Goal: Contribute content: Contribute content

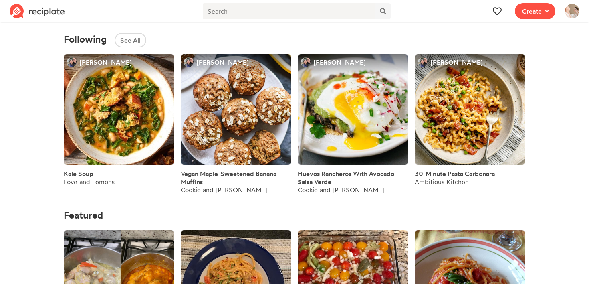
click at [533, 8] on span "Create" at bounding box center [532, 11] width 20 height 10
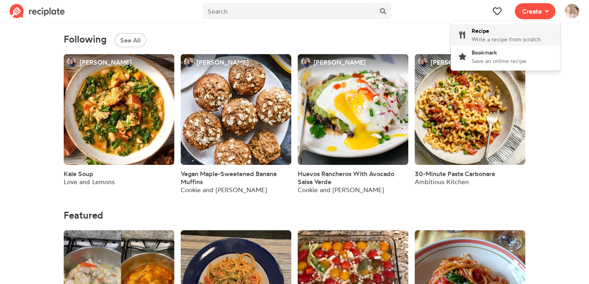
click at [492, 30] on div "Recipe Write a recipe from scratch" at bounding box center [506, 34] width 69 height 17
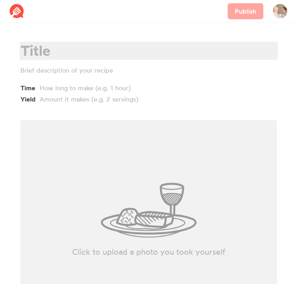
click at [60, 48] on div at bounding box center [147, 50] width 254 height 16
paste div
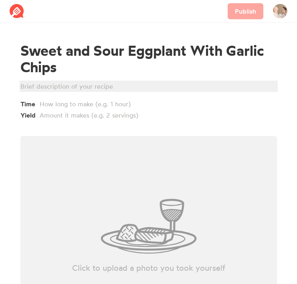
click at [44, 85] on div at bounding box center [147, 86] width 254 height 10
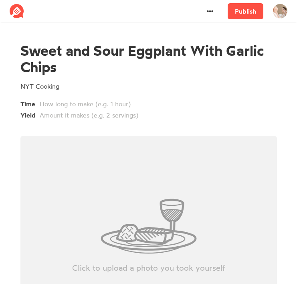
click at [116, 149] on div "Click to upload a photo you took yourself" at bounding box center [148, 226] width 256 height 180
click at [153, 229] on div "Click to upload a photo you took yourself" at bounding box center [148, 226] width 256 height 180
type input "C:\fakepath\Screenshot 2025-08-20 at 10.08.06 AM.png"
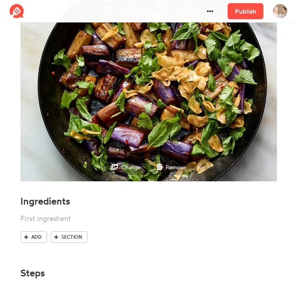
scroll to position [191, 0]
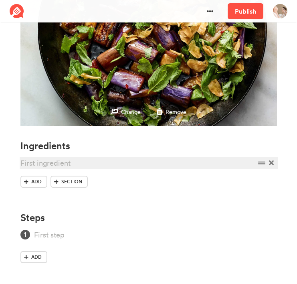
click at [36, 161] on div at bounding box center [137, 162] width 235 height 11
paste div
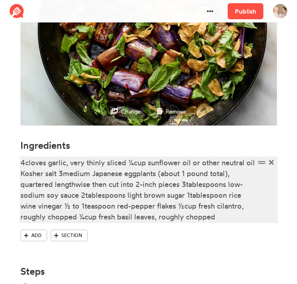
click at [24, 163] on div "4cloves garlic, very thinly sliced ¼cup sunflower oil or other neutral oil Kosh…" at bounding box center [137, 189] width 235 height 65
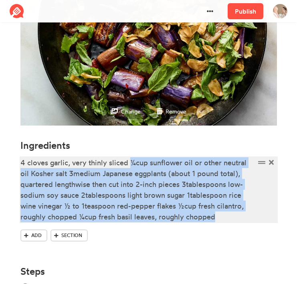
drag, startPoint x: 131, startPoint y: 163, endPoint x: 227, endPoint y: 236, distance: 120.2
click at [227, 236] on div "4 cloves garlic, very thinly sliced ¼cup sunflower oil or other neutral oil Kos…" at bounding box center [148, 206] width 256 height 99
copy div "¼cup sunflower oil or other neutral oil Kosher salt 3medium Japanese eggplants …"
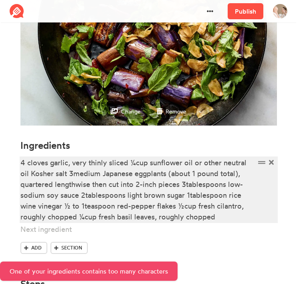
click at [125, 170] on div "4 cloves garlic, very thinly sliced ¼cup sunflower oil or other neutral oil Kos…" at bounding box center [137, 189] width 235 height 65
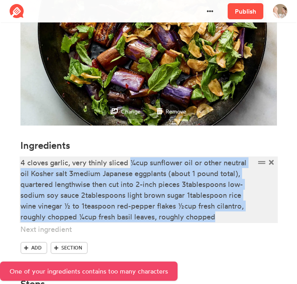
drag, startPoint x: 130, startPoint y: 161, endPoint x: 235, endPoint y: 215, distance: 117.4
click at [235, 215] on div "4 cloves garlic, very thinly sliced ¼cup sunflower oil or other neutral oil Kos…" at bounding box center [137, 189] width 235 height 65
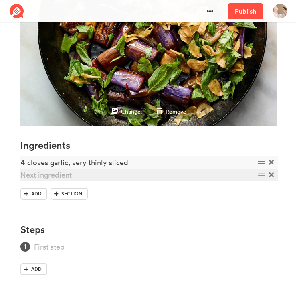
paste div
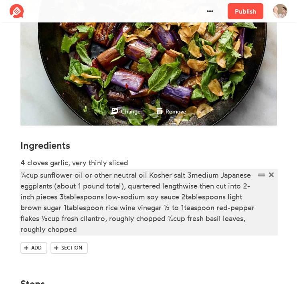
click at [25, 175] on div "¼cup sunflower oil or other neutral oil Kosher salt 3medium Japanese eggplants …" at bounding box center [137, 202] width 235 height 65
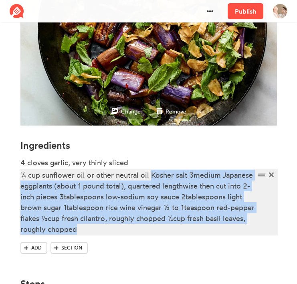
drag, startPoint x: 150, startPoint y: 175, endPoint x: 156, endPoint y: 230, distance: 55.2
click at [157, 230] on div "¼ cup sunflower oil or other neutral oil Kosher salt 3medium Japanese eggplants…" at bounding box center [137, 202] width 235 height 65
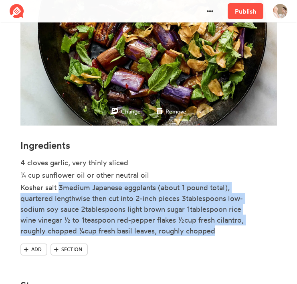
drag, startPoint x: 59, startPoint y: 188, endPoint x: 242, endPoint y: 242, distance: 190.7
click at [242, 242] on ul "4 cloves garlic, very thinly sliced ¼ cup sunflower oil or other neutral oil Ko…" at bounding box center [148, 200] width 256 height 86
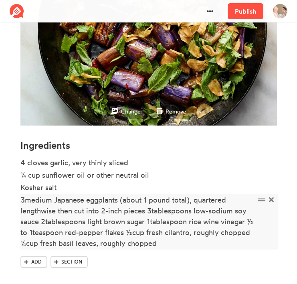
click at [25, 200] on div "3medium Japanese eggplants (about 1 pound total), quartered lengthwise then cut…" at bounding box center [137, 221] width 235 height 54
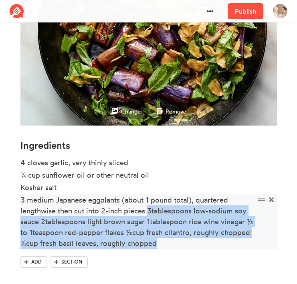
drag, startPoint x: 149, startPoint y: 212, endPoint x: 159, endPoint y: 243, distance: 33.1
click at [159, 243] on div "3 medium Japanese eggplants (about 1 pound total), quartered lengthwise then cu…" at bounding box center [137, 221] width 235 height 54
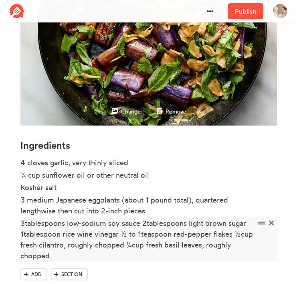
click at [26, 223] on div "3tablespoons low-sodium soy sauce 2tablespoons light brown sugar 1tablespoon ri…" at bounding box center [137, 239] width 235 height 43
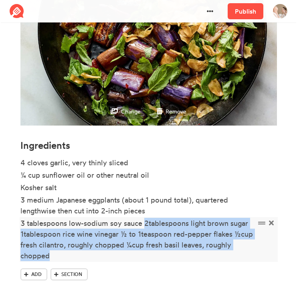
drag, startPoint x: 143, startPoint y: 226, endPoint x: 143, endPoint y: 254, distance: 28.5
click at [143, 254] on div "3 tablespoons low-sodium soy sauce 2tablespoons light brown sugar 1tablespoon r…" at bounding box center [137, 239] width 235 height 43
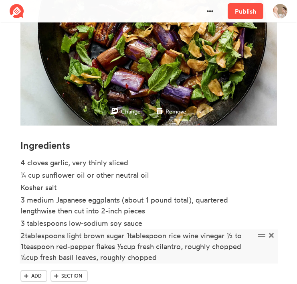
click at [26, 238] on div "2tablespoons light brown sugar 1tablespoon rice wine vinegar ½ to 1teaspoon red…" at bounding box center [137, 246] width 235 height 32
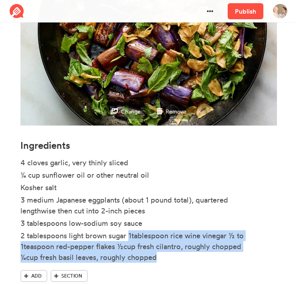
drag, startPoint x: 128, startPoint y: 237, endPoint x: 169, endPoint y: 265, distance: 49.8
click at [169, 265] on ul "4 cloves garlic, very thinly sliced ¼ cup sunflower oil or other neutral oil Ko…" at bounding box center [148, 213] width 256 height 113
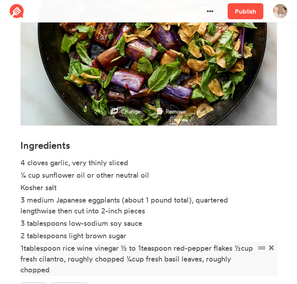
click at [23, 249] on div "1tablespoon rice wine vinegar ½ to 1teaspoon red-pepper flakes ½cup fresh cilan…" at bounding box center [137, 258] width 235 height 32
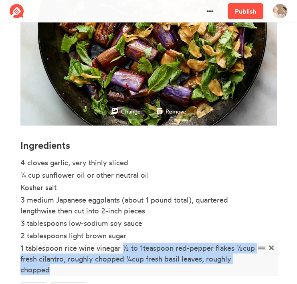
drag, startPoint x: 122, startPoint y: 248, endPoint x: 144, endPoint y: 267, distance: 29.3
click at [144, 268] on div "1 tablespoon rice wine vinegar ½ to 1teaspoon red-pepper flakes ½cup fresh cila…" at bounding box center [137, 258] width 235 height 32
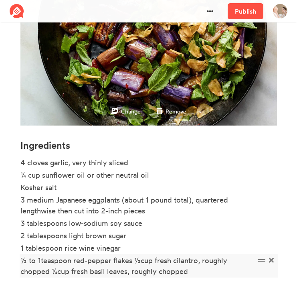
click at [42, 262] on div "½ to 1teaspoon red-pepper flakes ½cup fresh cilantro, roughly chopped ¼cup fres…" at bounding box center [137, 266] width 235 height 22
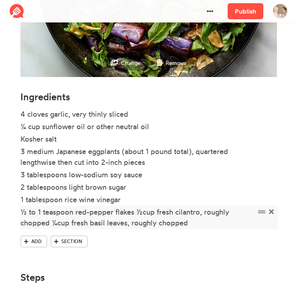
scroll to position [252, 0]
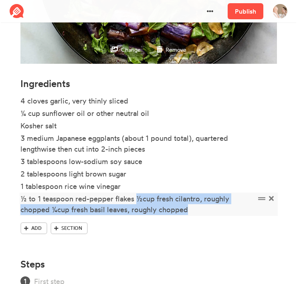
drag, startPoint x: 137, startPoint y: 197, endPoint x: 213, endPoint y: 213, distance: 77.8
click at [212, 213] on div "½ to 1 teaspoon red-pepper flakes ½cup fresh cilantro, roughly chopped ¼cup fre…" at bounding box center [137, 204] width 235 height 22
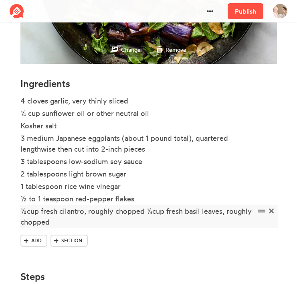
click at [26, 212] on div "½cup fresh cilantro, roughly chopped ¼cup fresh basil leaves, roughly chopped" at bounding box center [137, 217] width 235 height 22
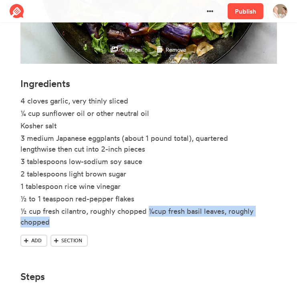
drag, startPoint x: 150, startPoint y: 212, endPoint x: 155, endPoint y: 236, distance: 24.6
click at [155, 236] on div "4 cloves garlic, very thinly sliced ¼ cup sunflower oil or other neutral oil Ko…" at bounding box center [148, 178] width 256 height 166
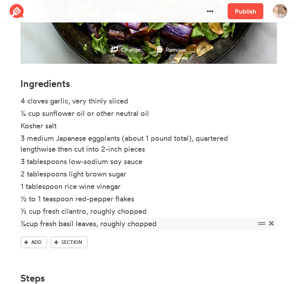
click at [27, 226] on div "¼cup fresh basil leaves, roughly chopped" at bounding box center [137, 223] width 235 height 11
click at [135, 256] on div "4 cloves garlic, very thinly sliced ¼ cup sunflower oil or other neutral oil Ko…" at bounding box center [148, 179] width 256 height 168
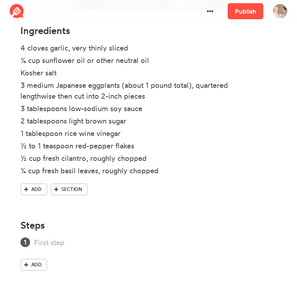
scroll to position [313, 0]
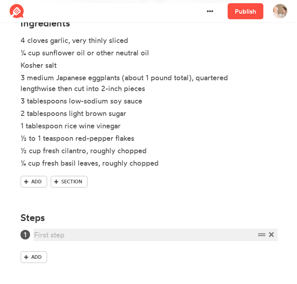
click at [60, 238] on div at bounding box center [144, 234] width 221 height 11
paste div
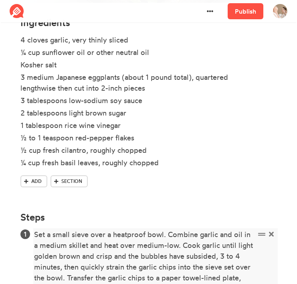
scroll to position [400, 0]
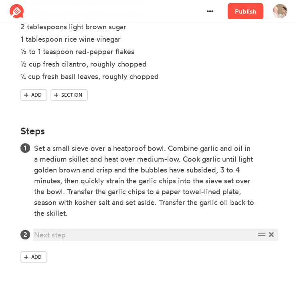
paste div
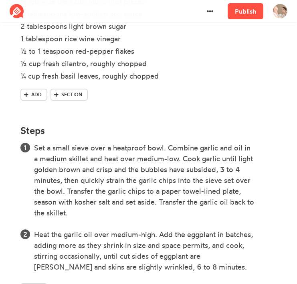
scroll to position [454, 0]
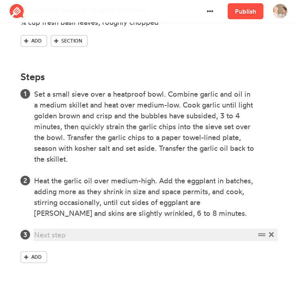
paste div
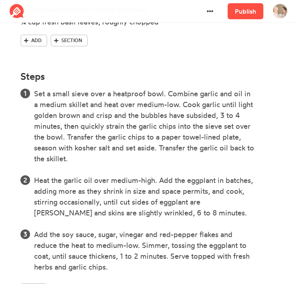
scroll to position [508, 0]
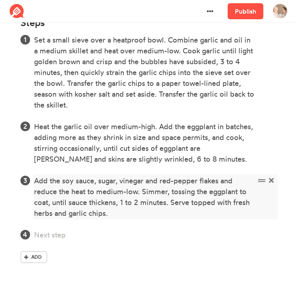
click at [272, 234] on icon at bounding box center [271, 234] width 5 height 7
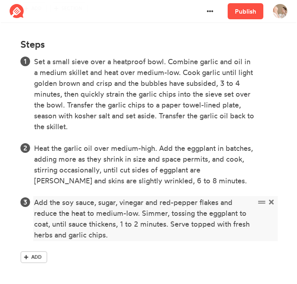
scroll to position [486, 0]
click at [240, 10] on link "Publish" at bounding box center [246, 11] width 36 height 16
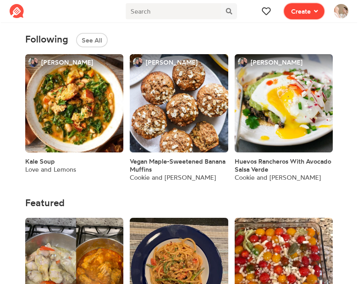
click at [295, 16] on span "Create" at bounding box center [301, 11] width 20 height 10
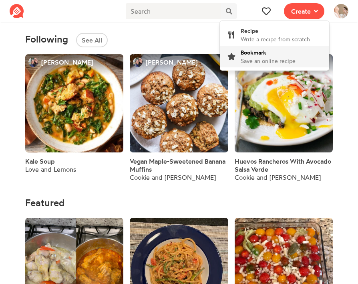
click at [254, 57] on span "Save an online recipe" at bounding box center [268, 60] width 55 height 7
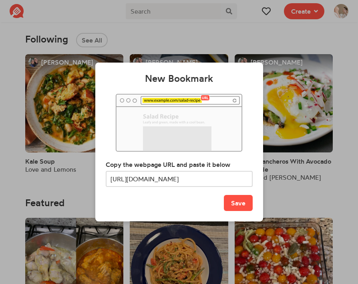
scroll to position [0, 592]
type input "[URL][DOMAIN_NAME]"
click at [230, 202] on button "Save" at bounding box center [238, 203] width 29 height 16
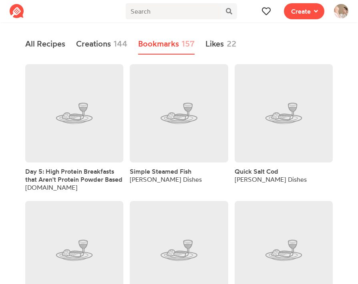
click at [57, 183] on span "Day 5: High Protein Breakfasts that Aren't Protein Powder Based" at bounding box center [73, 175] width 97 height 16
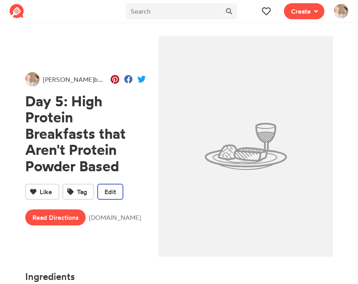
click at [105, 192] on span "Edit" at bounding box center [111, 192] width 12 height 10
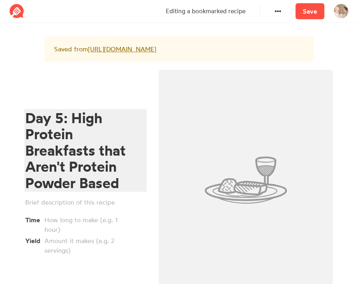
click at [87, 158] on div "Day 5: High Protein Breakfasts that Aren't Protein Powder Based" at bounding box center [84, 150] width 118 height 81
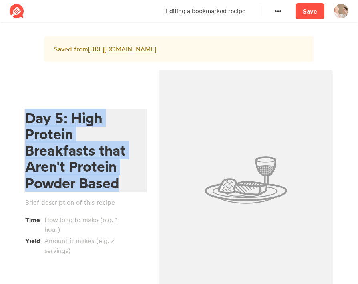
drag, startPoint x: 133, startPoint y: 192, endPoint x: 16, endPoint y: 114, distance: 140.5
click at [16, 114] on section "Saved from [URL][DOMAIN_NAME] Day 5: High Protein Breakfasts that Aren't Protei…" at bounding box center [179, 263] width 358 height 476
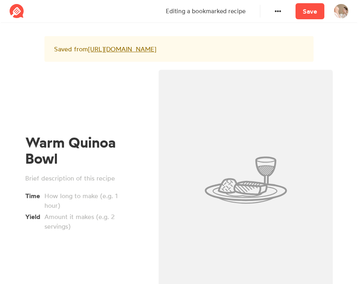
click at [69, 255] on div "Warm Quinoa Bowl Time Yield" at bounding box center [85, 182] width 133 height 235
click at [72, 183] on div at bounding box center [84, 178] width 118 height 10
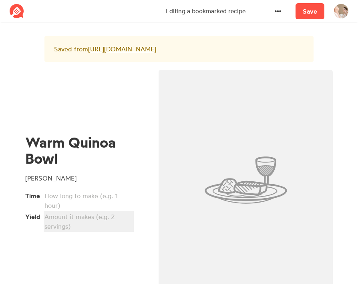
click at [59, 231] on div at bounding box center [87, 221] width 86 height 19
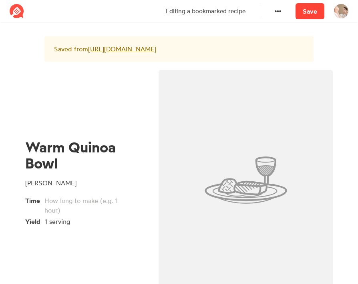
click at [311, 12] on link "Save" at bounding box center [310, 11] width 29 height 16
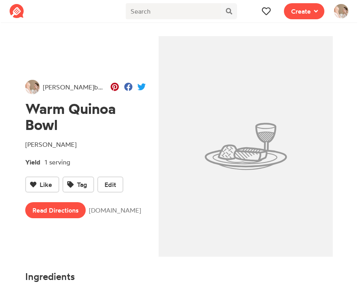
click at [108, 211] on span "[DOMAIN_NAME]" at bounding box center [117, 210] width 57 height 10
click at [65, 212] on link "Read Directions" at bounding box center [55, 210] width 61 height 16
click at [313, 8] on span at bounding box center [314, 11] width 7 height 10
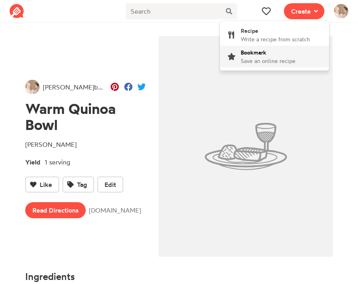
click at [260, 59] on span "Save an online recipe" at bounding box center [268, 60] width 55 height 7
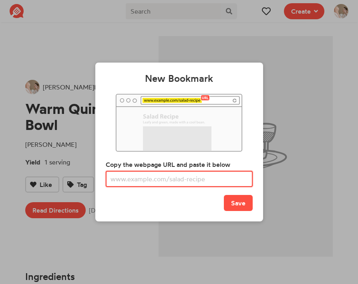
paste input "[URL][DOMAIN_NAME]"
type input "[URL][DOMAIN_NAME]"
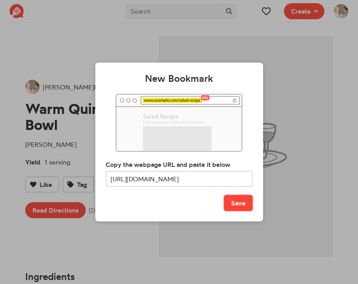
click at [234, 207] on button "Save" at bounding box center [238, 203] width 29 height 16
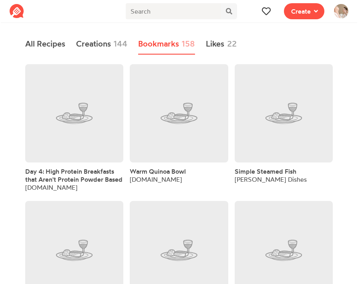
click at [81, 182] on span "Day 4: High Protein Breakfasts that Aren't Protein Powder Based" at bounding box center [73, 175] width 97 height 16
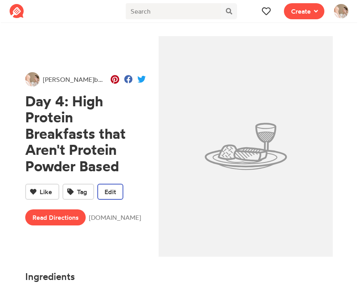
click at [112, 190] on span "Edit" at bounding box center [111, 192] width 12 height 10
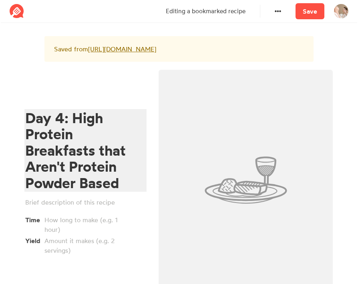
click at [63, 140] on div "Day 4: High Protein Breakfasts that Aren't Protein Powder Based" at bounding box center [84, 150] width 118 height 81
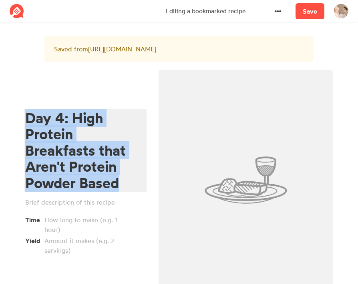
click at [63, 140] on div "Day 4: High Protein Breakfasts that Aren't Protein Powder Based" at bounding box center [84, 150] width 118 height 81
paste div
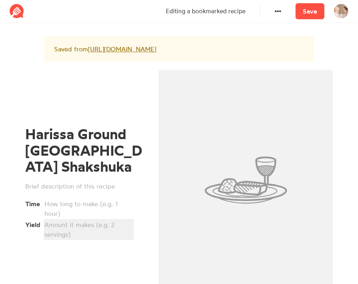
click at [65, 236] on div at bounding box center [87, 229] width 86 height 19
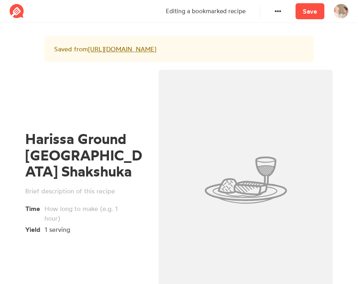
click at [62, 272] on div "Harissa Ground [GEOGRAPHIC_DATA] Shakshuka Time Yield 1 serving" at bounding box center [85, 182] width 133 height 235
click at [46, 234] on div "1 serving" at bounding box center [87, 229] width 86 height 10
click at [87, 196] on div at bounding box center [84, 191] width 118 height 10
click at [312, 4] on link "Save" at bounding box center [310, 11] width 29 height 16
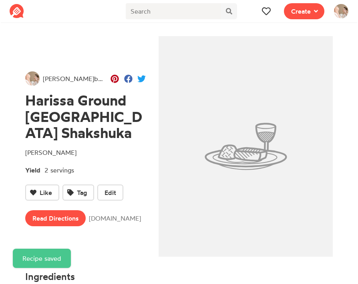
click at [53, 53] on div "[PERSON_NAME] bookmarked Harissa Ground [GEOGRAPHIC_DATA] [PERSON_NAME] 2 servi…" at bounding box center [85, 148] width 133 height 235
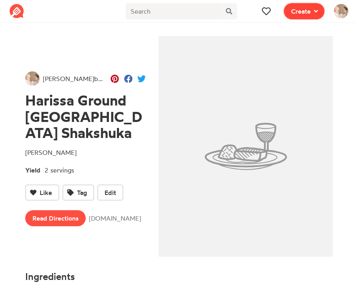
click at [300, 18] on button "Create" at bounding box center [304, 11] width 40 height 16
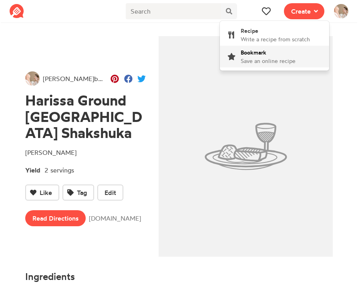
click at [242, 63] on span "Save an online recipe" at bounding box center [268, 60] width 55 height 7
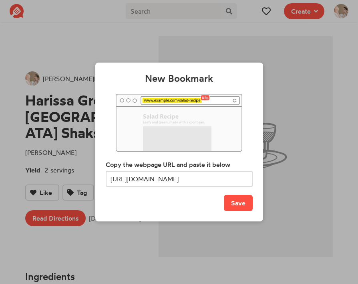
scroll to position [0, 81]
type input "[URL][DOMAIN_NAME]"
click at [234, 209] on button "Save" at bounding box center [238, 203] width 29 height 16
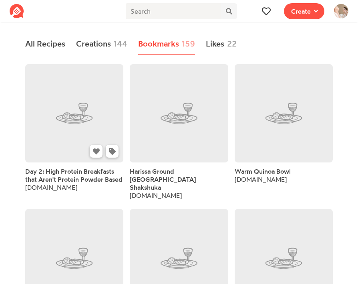
click at [83, 110] on link at bounding box center [74, 113] width 98 height 98
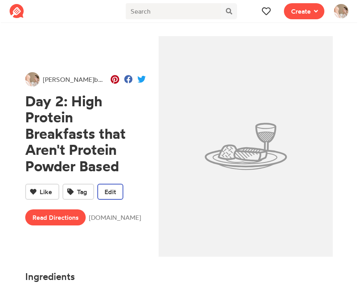
click at [109, 193] on span "Edit" at bounding box center [111, 192] width 12 height 10
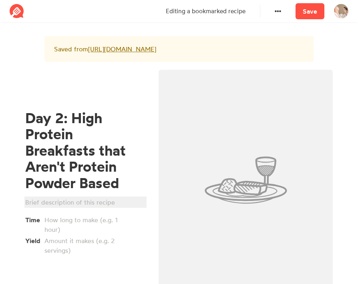
click at [61, 207] on div at bounding box center [84, 202] width 118 height 10
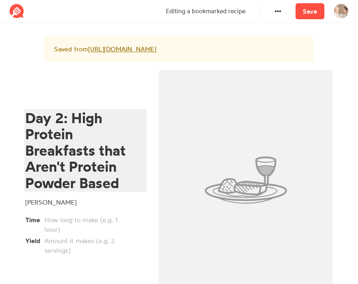
click at [57, 168] on div "Day 2: High Protein Breakfasts that Aren't Protein Powder Based" at bounding box center [84, 150] width 118 height 81
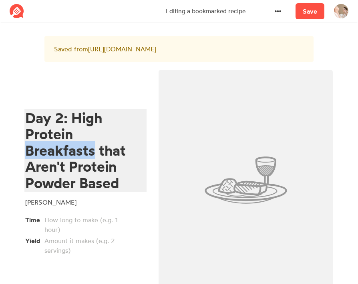
click at [57, 168] on div "Day 2: High Protein Breakfasts that Aren't Protein Powder Based" at bounding box center [84, 150] width 118 height 81
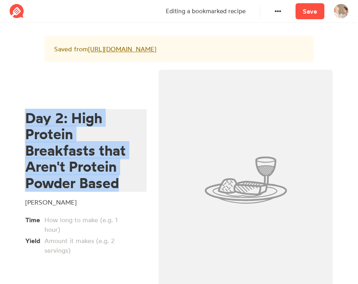
click at [57, 168] on div "Day 2: High Protein Breakfasts that Aren't Protein Powder Based" at bounding box center [84, 150] width 118 height 81
paste div
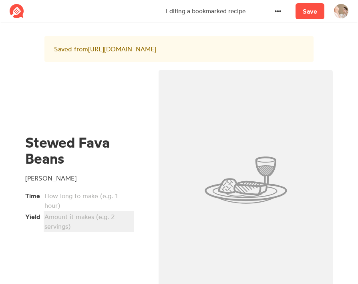
click at [81, 231] on div at bounding box center [87, 221] width 86 height 19
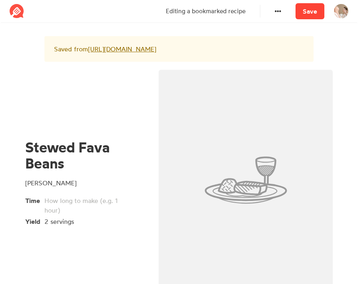
click at [308, 9] on link "Save" at bounding box center [310, 11] width 29 height 16
